Goal: Find specific page/section

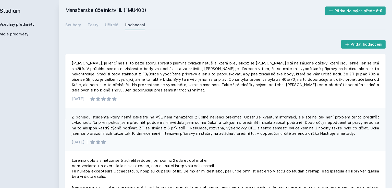
scroll to position [222, 0]
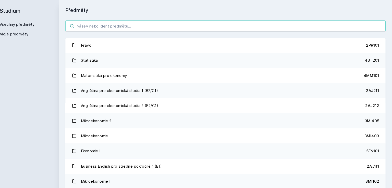
click at [116, 28] on input "search" at bounding box center [235, 24] width 302 height 10
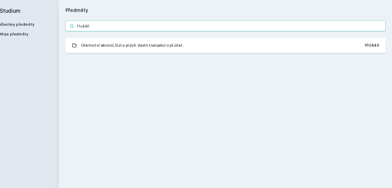
type input "1fu440"
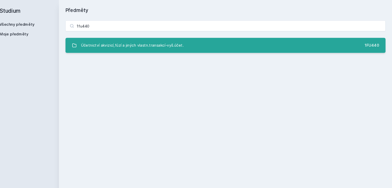
click at [187, 37] on link "Účetnictví akvizicí,fúzí a jiných vlastn.transakcí-vyš.účet. 1FU440" at bounding box center [235, 43] width 302 height 14
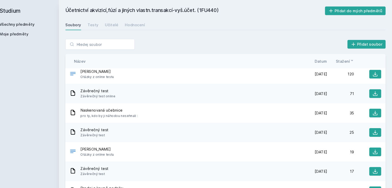
scroll to position [3, 0]
click at [144, 26] on div "Hodnocení" at bounding box center [149, 23] width 19 height 5
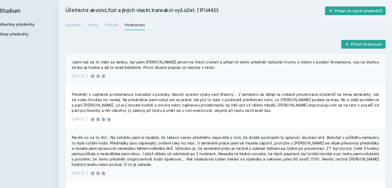
scroll to position [440, 0]
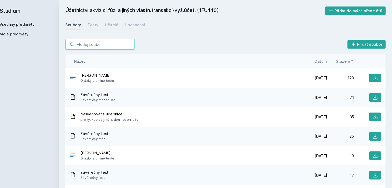
click at [95, 45] on input "search" at bounding box center [116, 42] width 65 height 10
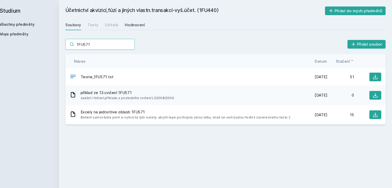
type input "1FU571"
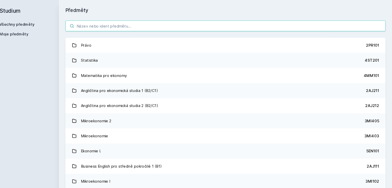
click at [112, 25] on input "search" at bounding box center [235, 24] width 302 height 10
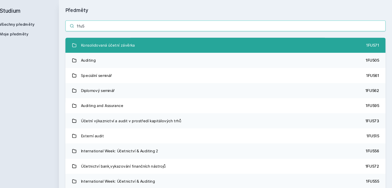
type input "1fu5"
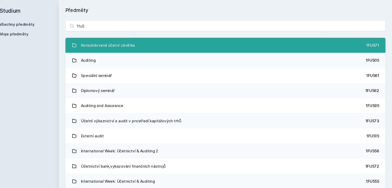
click at [120, 42] on div "Konsolidovaná účetní závěrka" at bounding box center [124, 43] width 51 height 10
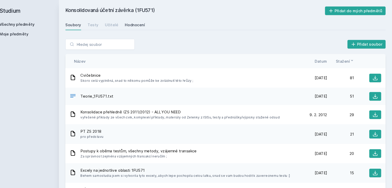
click at [150, 25] on div "Hodnocení" at bounding box center [149, 23] width 19 height 5
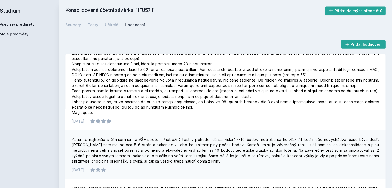
scroll to position [459, 0]
